Goal: Transaction & Acquisition: Book appointment/travel/reservation

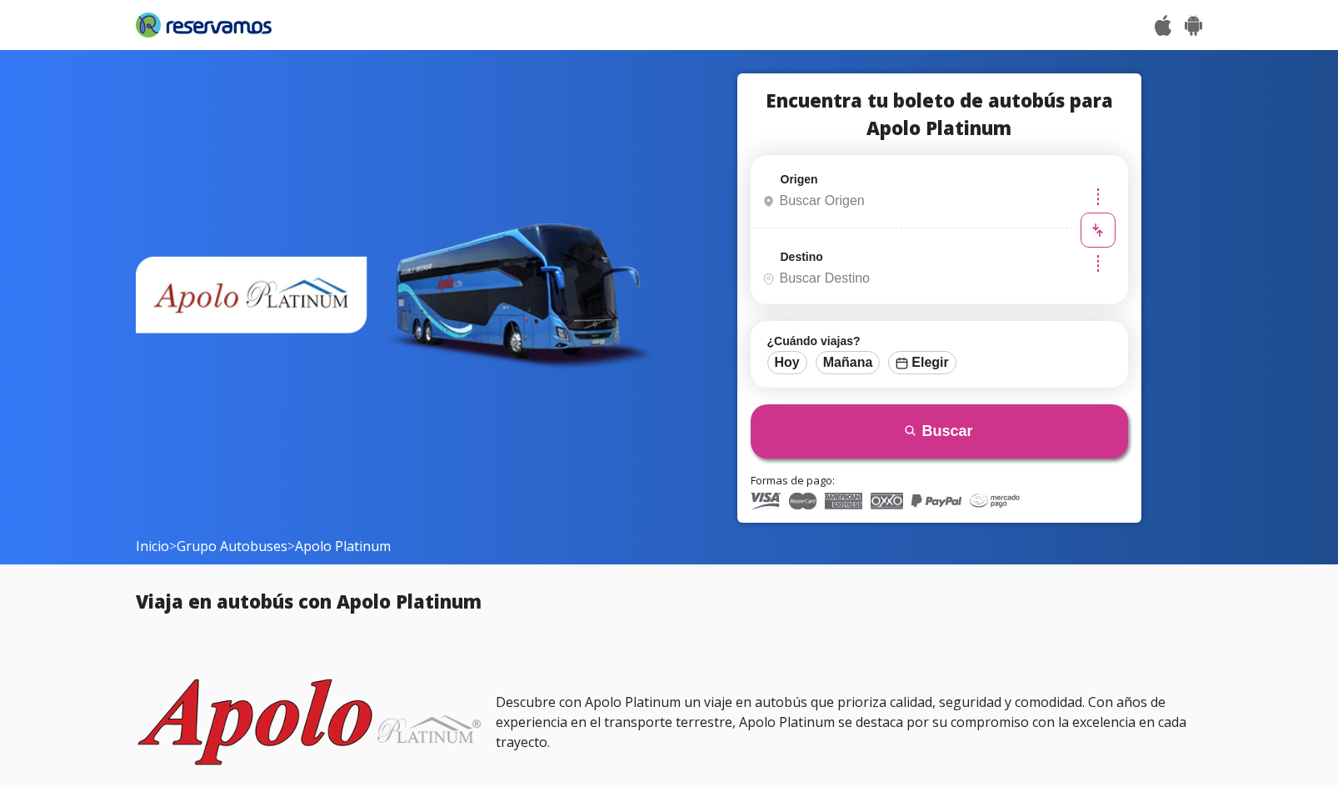
click at [851, 202] on input "Origen" at bounding box center [912, 201] width 312 height 42
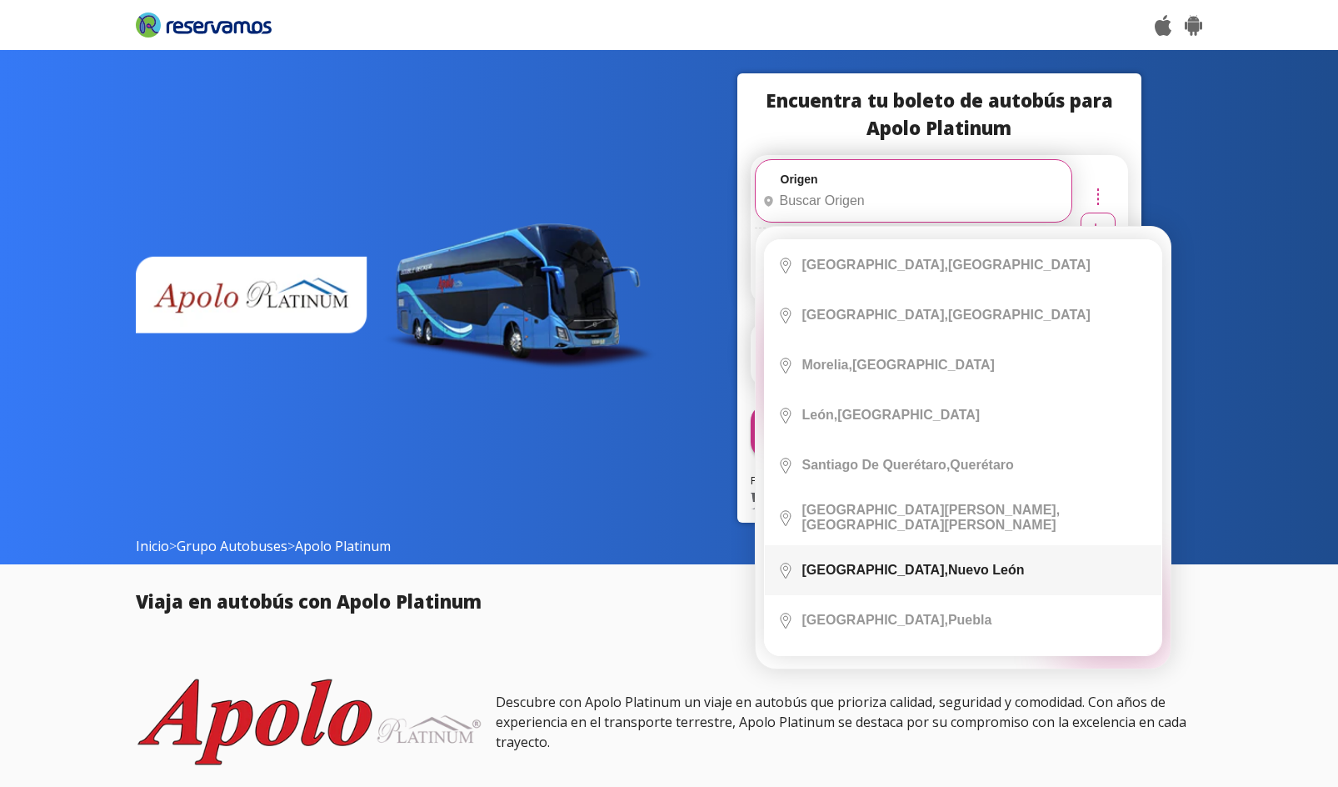
click at [901, 565] on div "Monterrey, Nuevo León" at bounding box center [913, 569] width 222 height 15
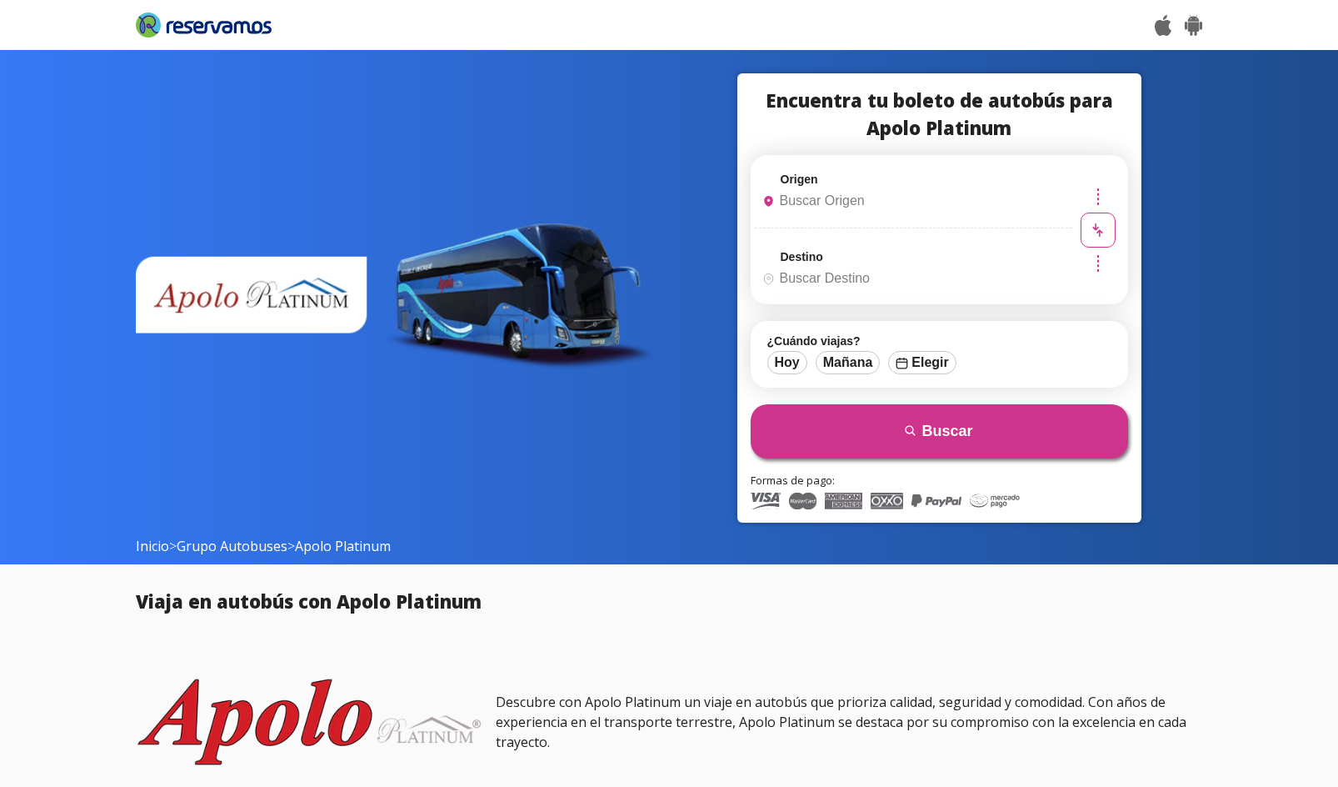
type input "[GEOGRAPHIC_DATA], [GEOGRAPHIC_DATA][PERSON_NAME]"
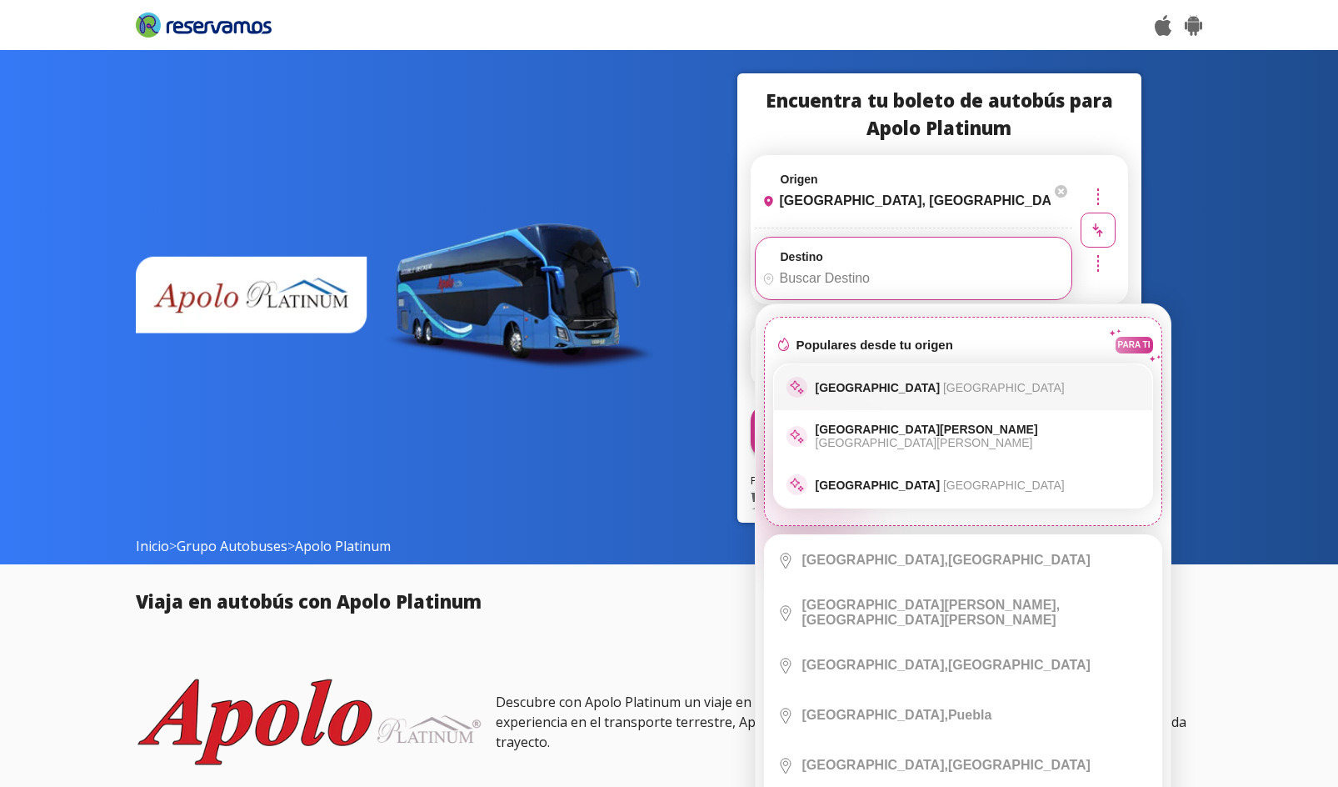
click at [848, 384] on p "Ciudad de México Distrito Federal" at bounding box center [940, 387] width 249 height 13
type input "[GEOGRAPHIC_DATA], [GEOGRAPHIC_DATA]"
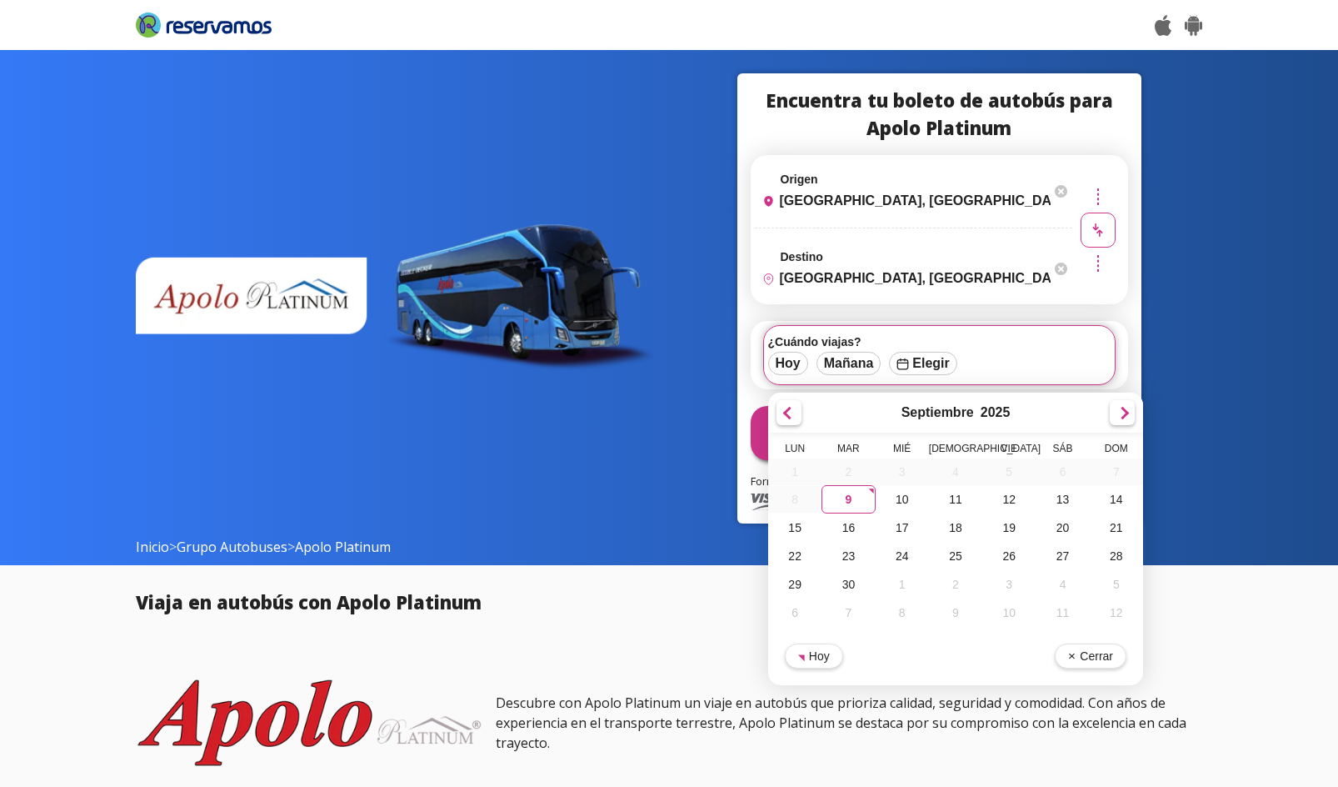
click at [1012, 491] on div "12" at bounding box center [1008, 499] width 53 height 28
type input "[DATE]"
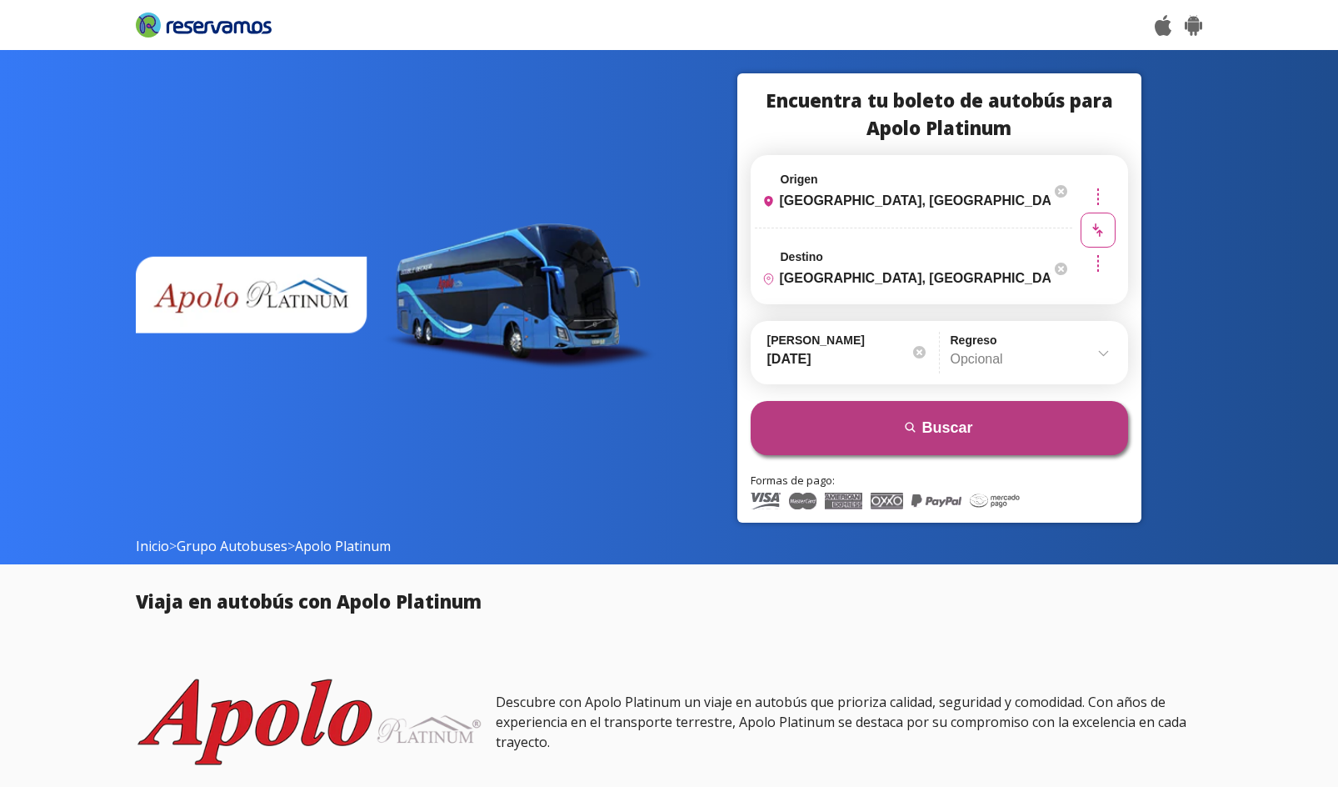
click at [975, 422] on button "search Buscar" at bounding box center [939, 428] width 377 height 54
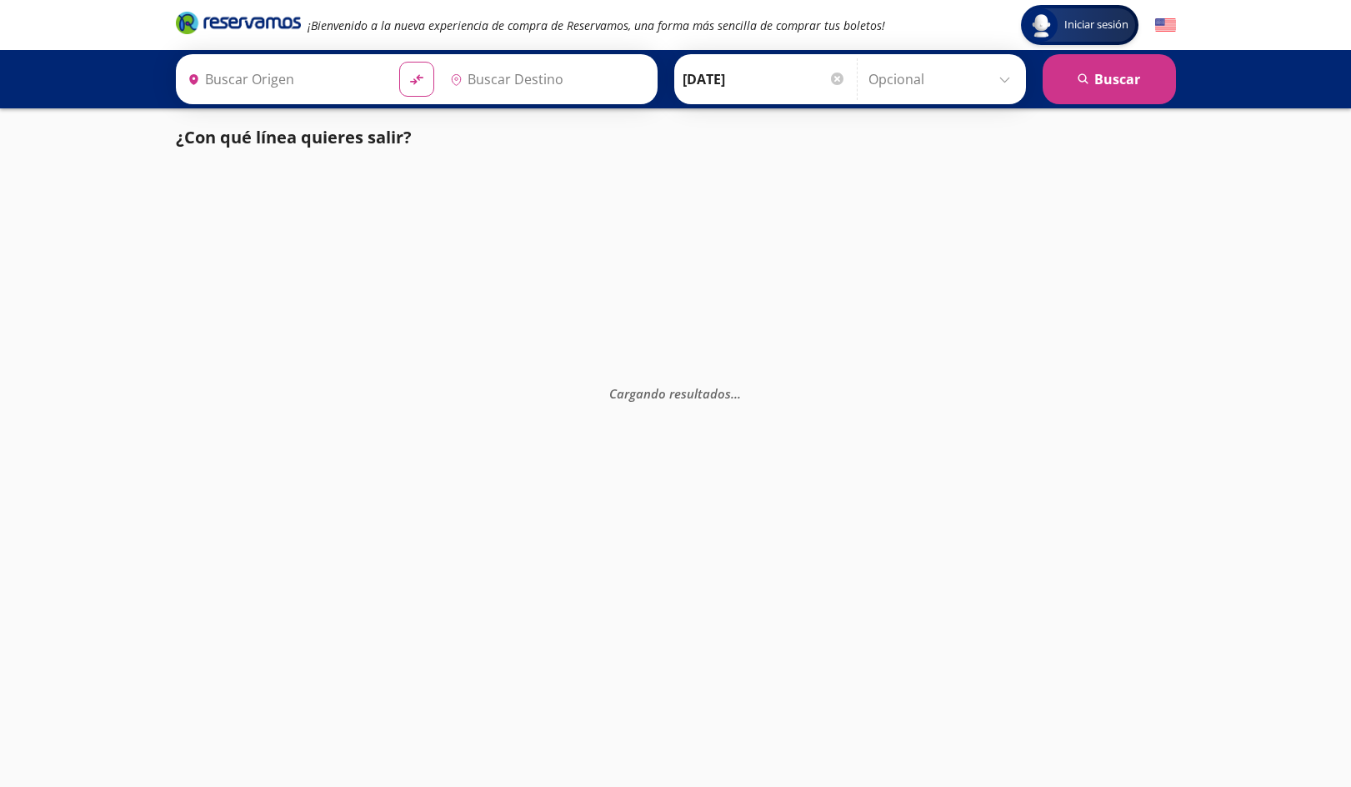
type input "[GEOGRAPHIC_DATA], [GEOGRAPHIC_DATA]"
type input "[GEOGRAPHIC_DATA], [GEOGRAPHIC_DATA][PERSON_NAME]"
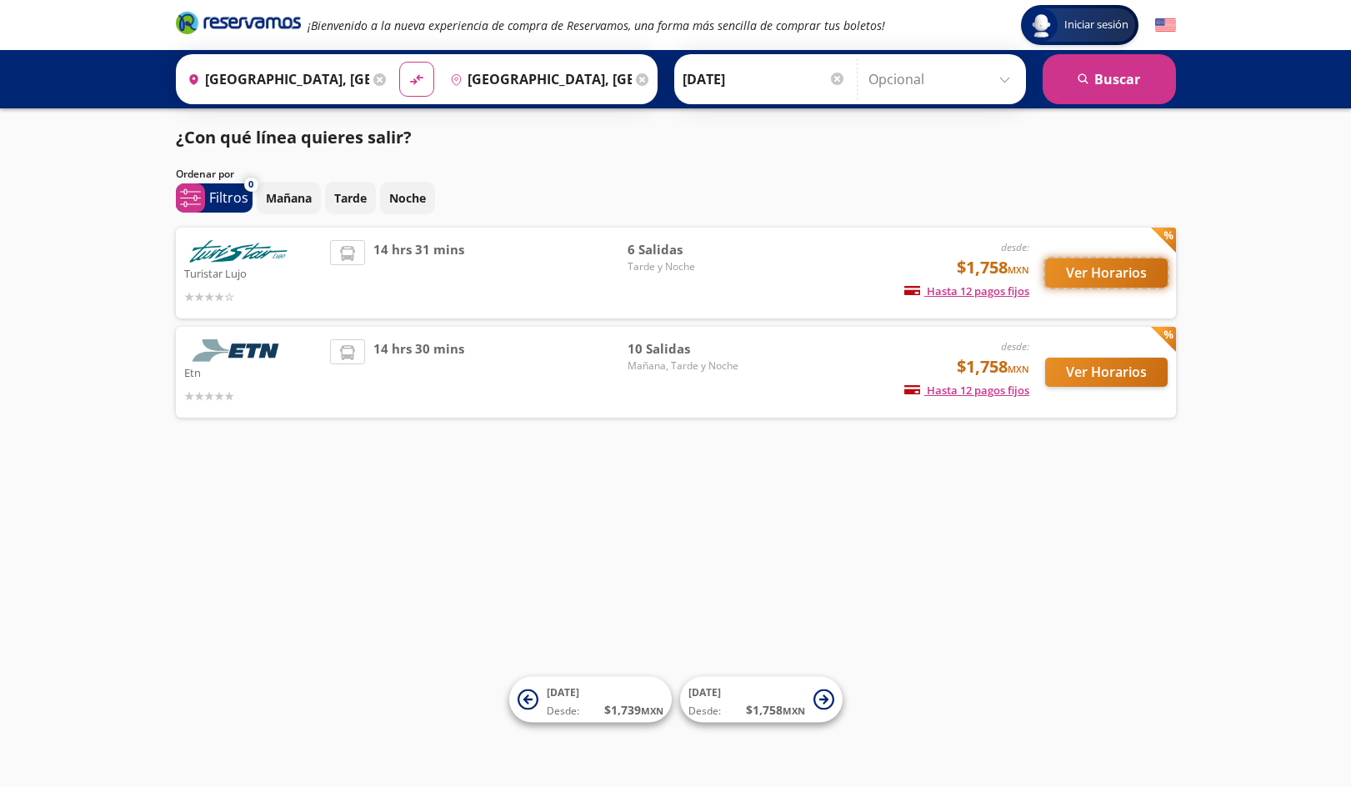
click at [1116, 271] on button "Ver Horarios" at bounding box center [1106, 272] width 122 height 29
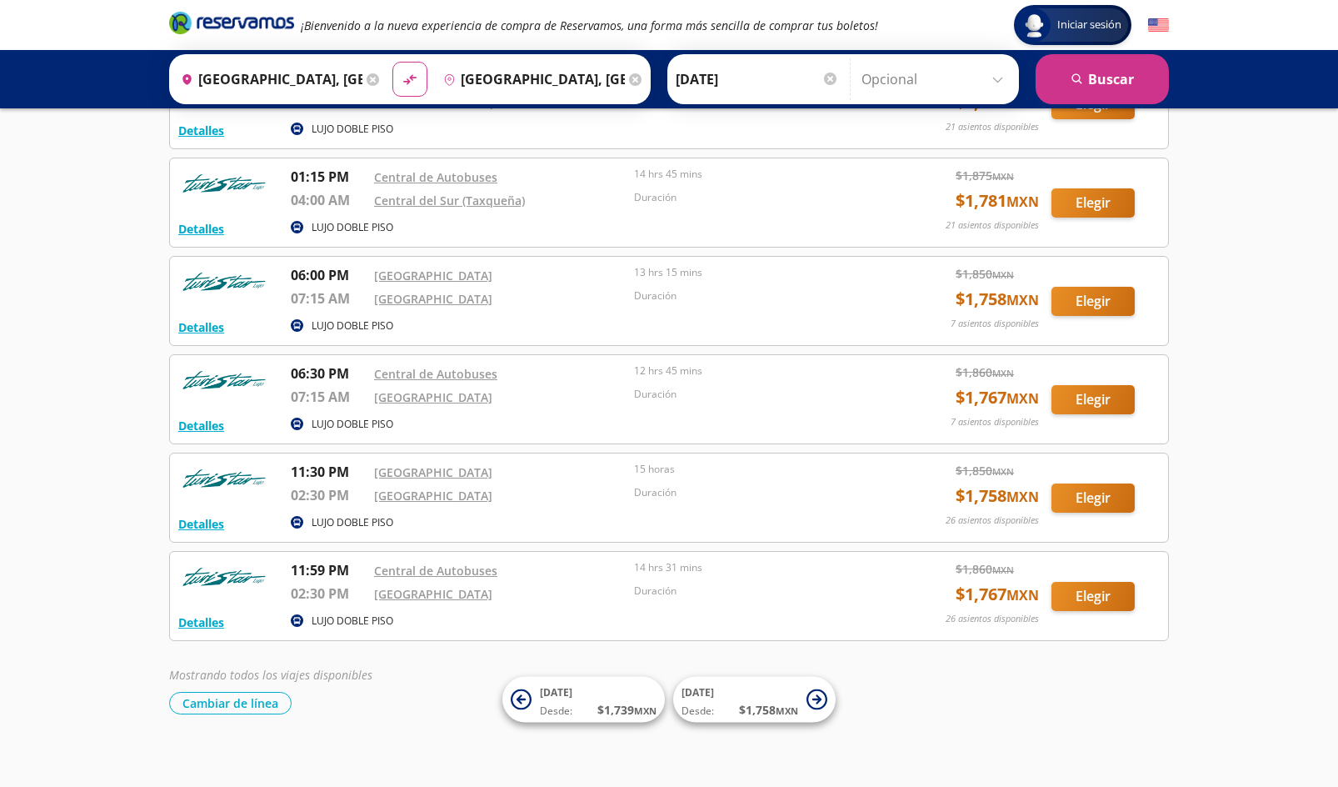
scroll to position [151, 0]
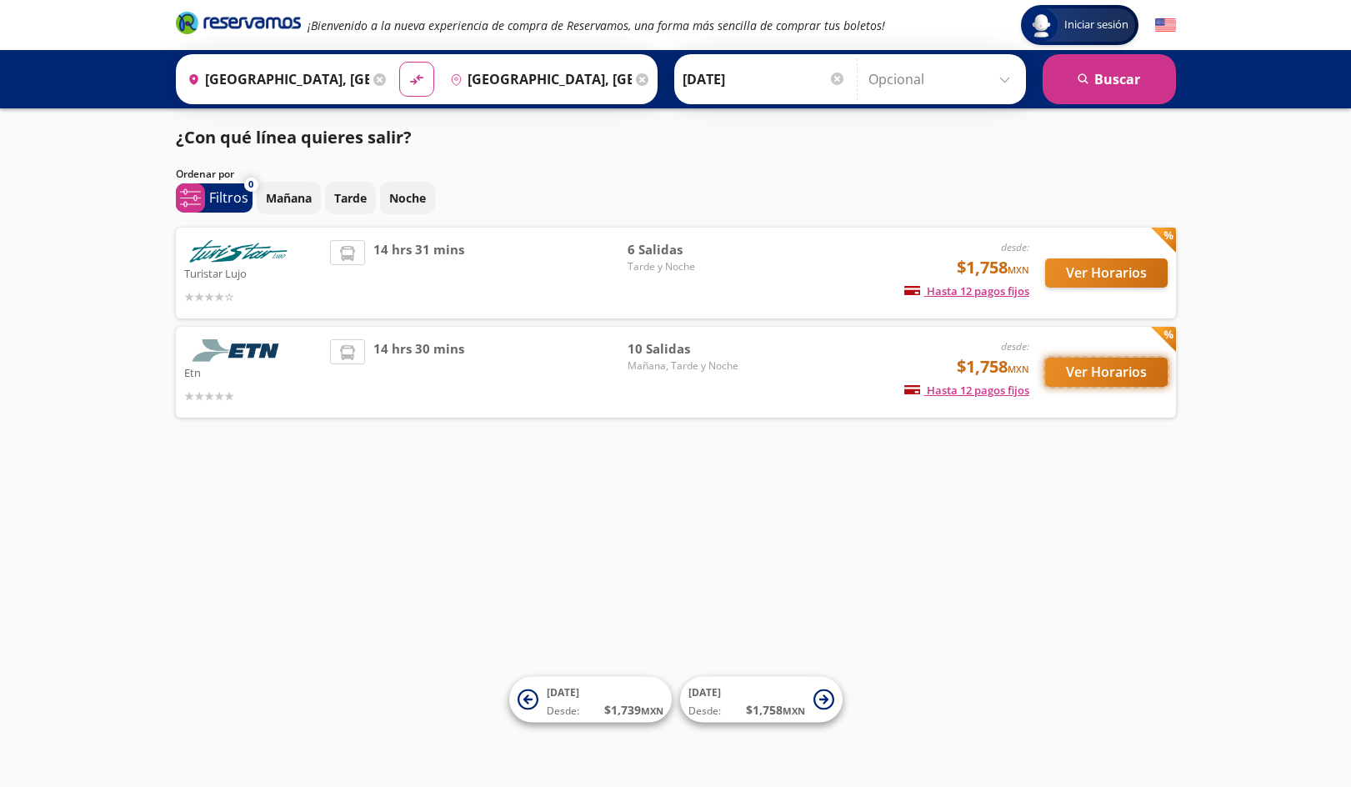
click at [1071, 370] on button "Ver Horarios" at bounding box center [1106, 371] width 122 height 29
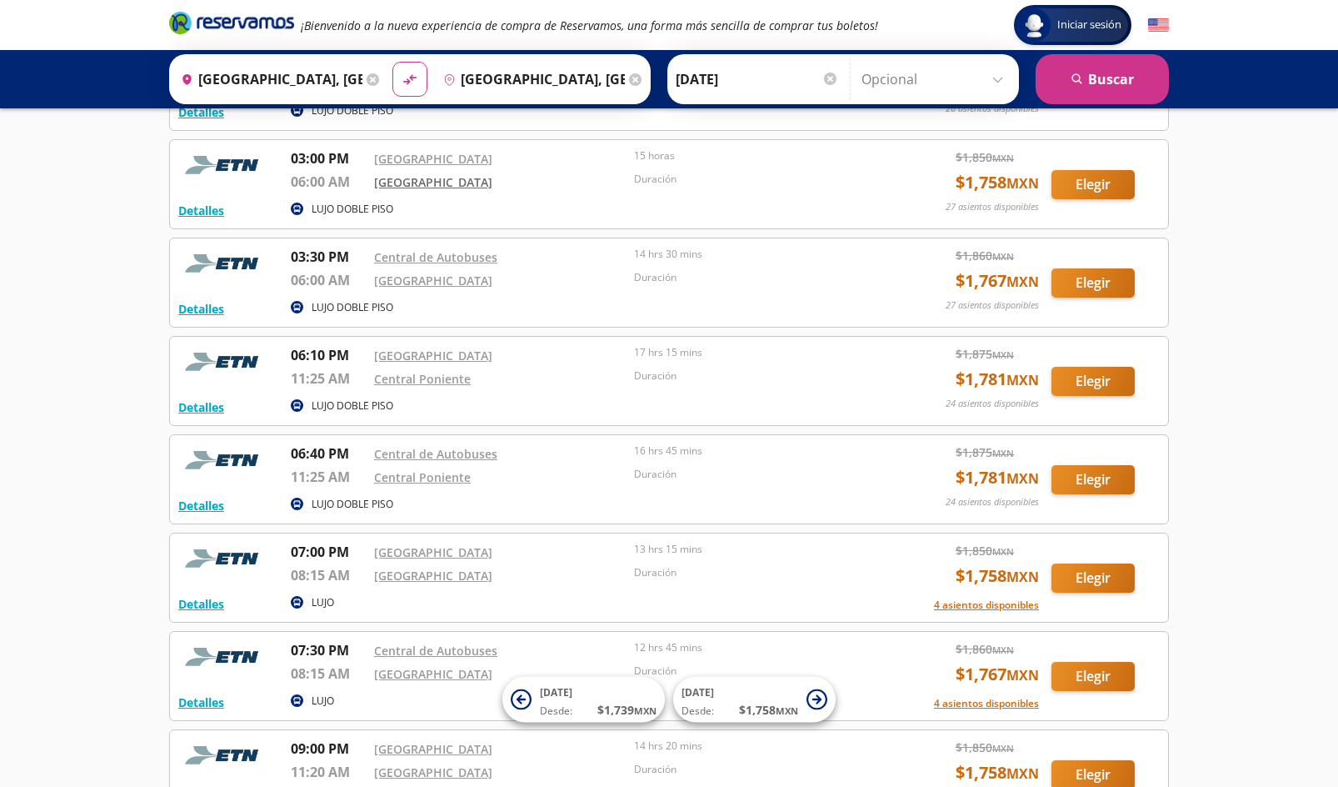
scroll to position [167, 0]
